Goal: Complete application form

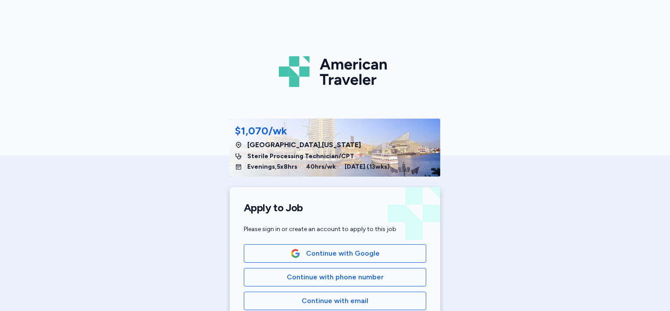
scroll to position [92, 0]
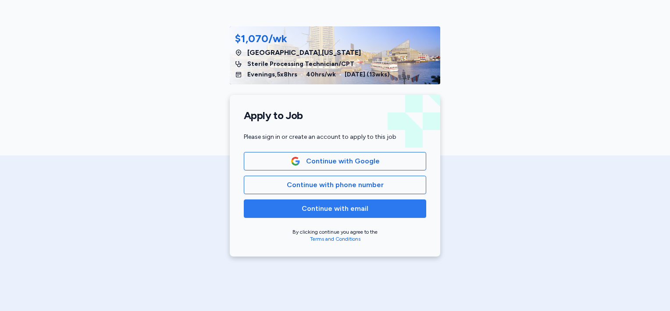
click at [338, 213] on button "Continue with email" at bounding box center [335, 208] width 182 height 18
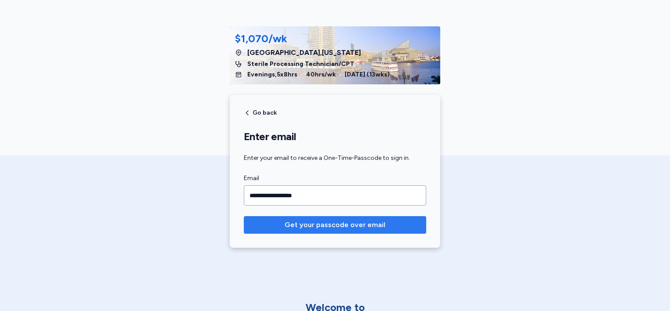
type input "**********"
click at [361, 225] on span "Get your passcode over email" at bounding box center [335, 224] width 101 height 11
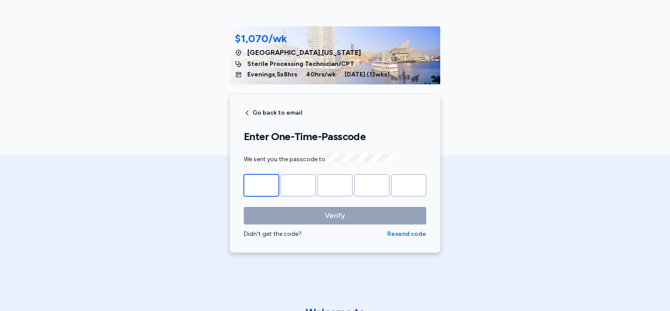
click at [249, 181] on input "Please enter OTP character 1" at bounding box center [261, 185] width 35 height 22
paste input "*"
type input "*"
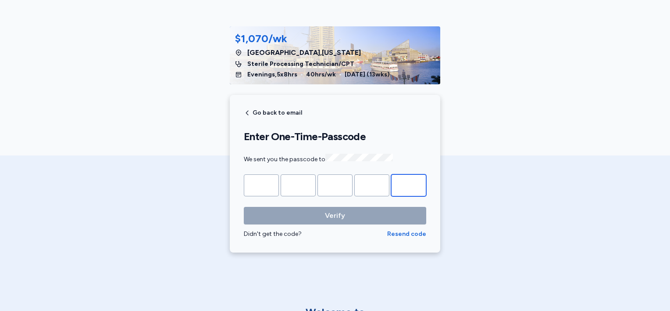
type input "*"
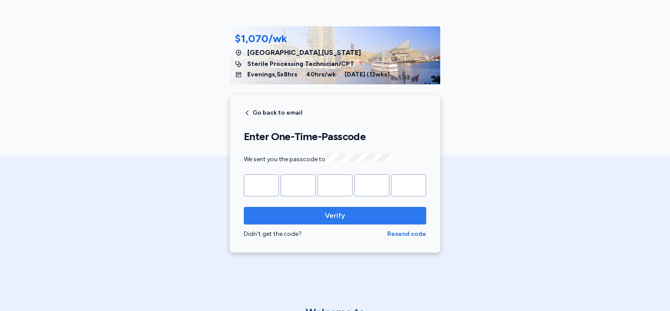
click at [331, 212] on span "Verify" at bounding box center [335, 215] width 20 height 11
